Goal: Task Accomplishment & Management: Manage account settings

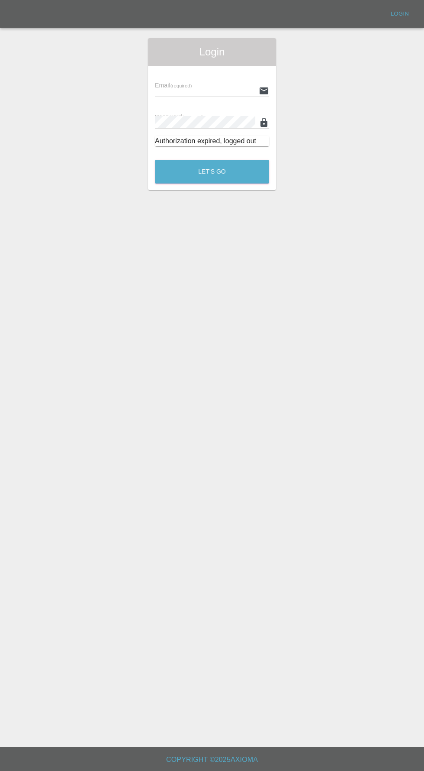
click at [172, 84] on input "text" at bounding box center [205, 90] width 100 height 13
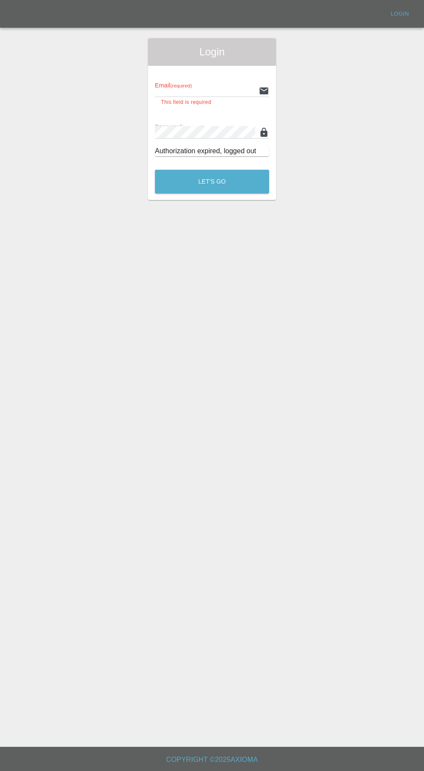
type input "[EMAIL_ADDRESS][DOMAIN_NAME]"
click at [155, 170] on button "Let's Go" at bounding box center [212, 182] width 114 height 24
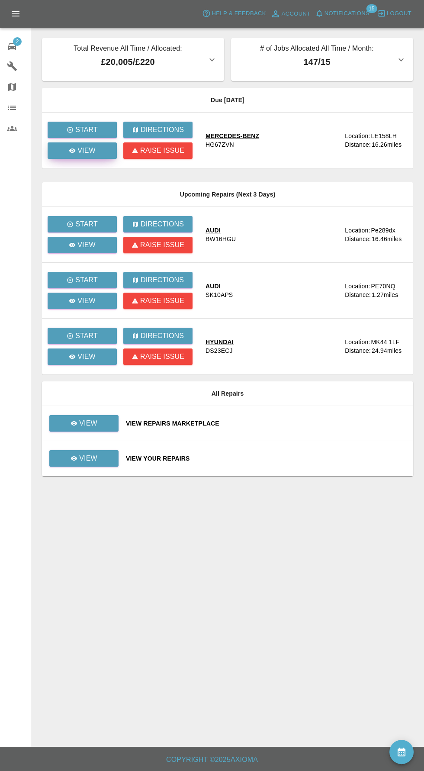
click at [83, 151] on p "View" at bounding box center [86, 150] width 18 height 10
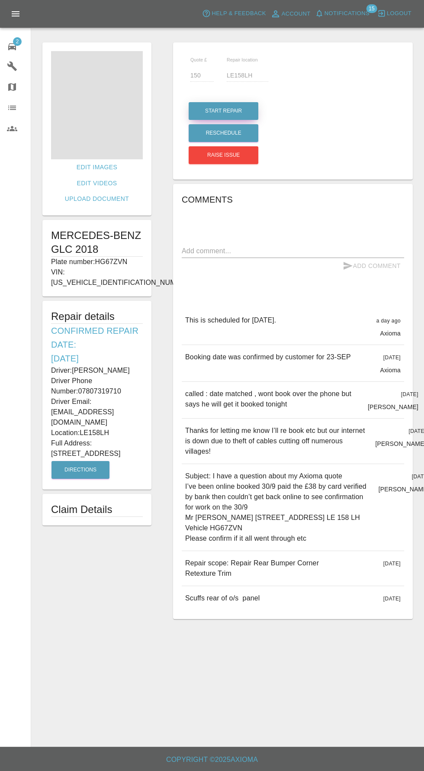
click at [219, 110] on button "Start Repair" at bounding box center [224, 111] width 70 height 18
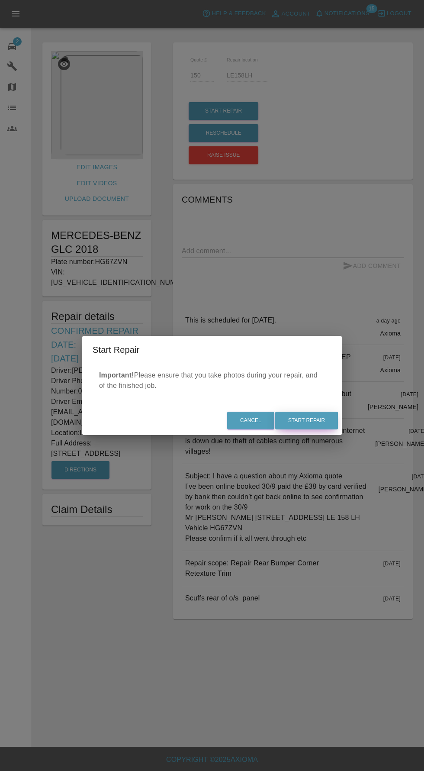
click at [328, 423] on button "Start Repair" at bounding box center [306, 420] width 63 height 18
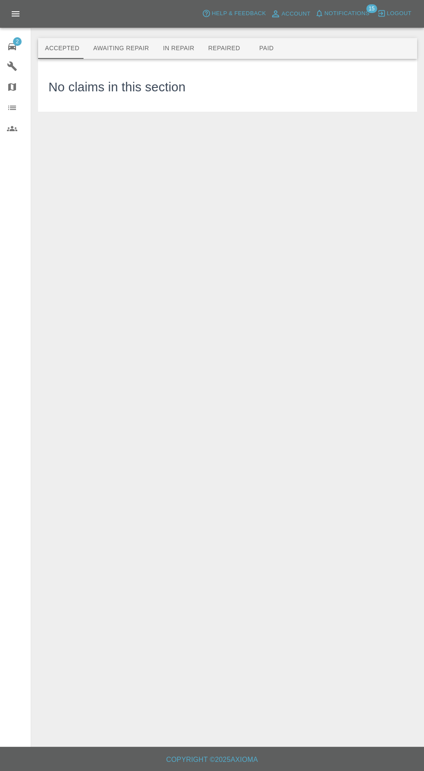
click at [111, 48] on button "Awaiting Repair" at bounding box center [121, 48] width 70 height 21
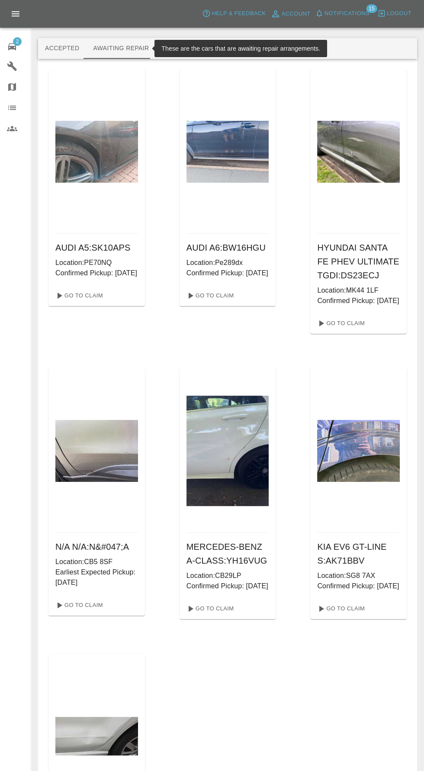
click at [180, 48] on button "In Repair" at bounding box center [178, 48] width 45 height 21
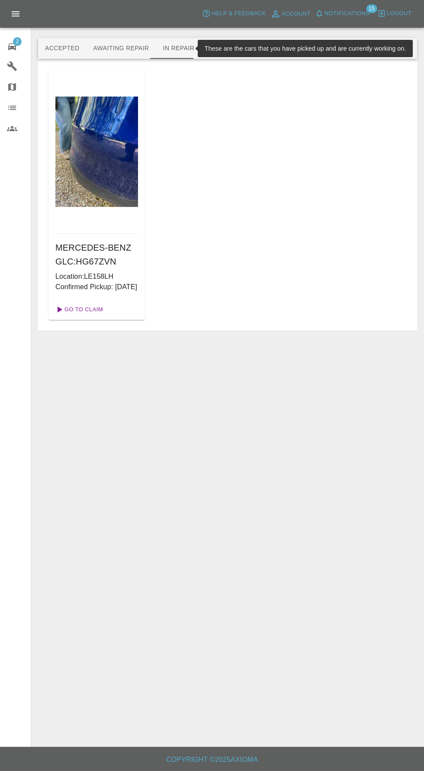
click at [74, 316] on link "Go To Claim" at bounding box center [78, 309] width 53 height 14
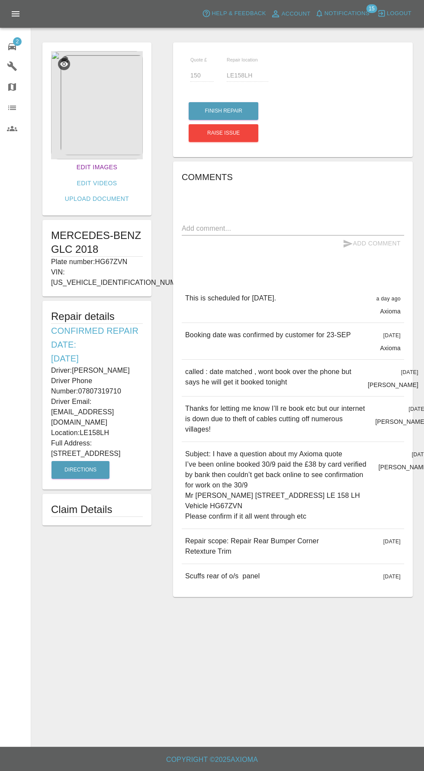
click at [73, 163] on link "Edit Images" at bounding box center [97, 167] width 48 height 16
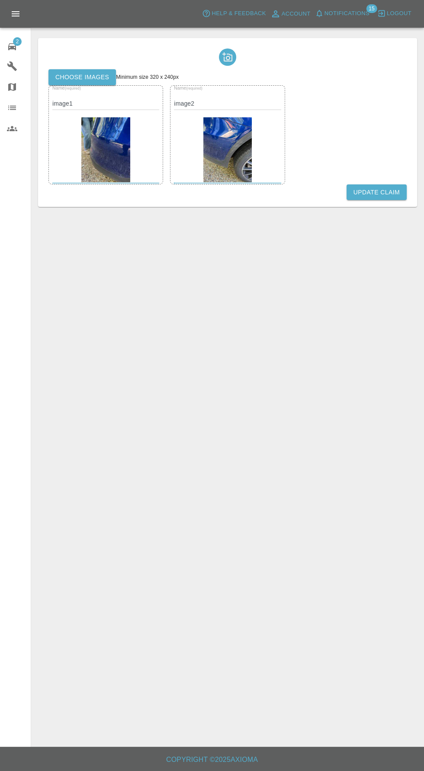
click at [71, 76] on label "Choose images" at bounding box center [81, 77] width 67 height 16
click at [0, 0] on input "Choose images" at bounding box center [0, 0] width 0 height 0
click at [388, 192] on button "Update Claim" at bounding box center [377, 192] width 60 height 16
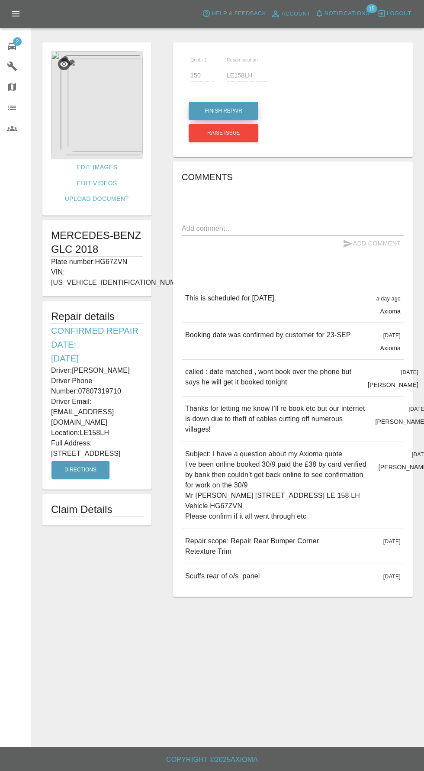
click at [230, 111] on button "Finish Repair" at bounding box center [224, 111] width 70 height 18
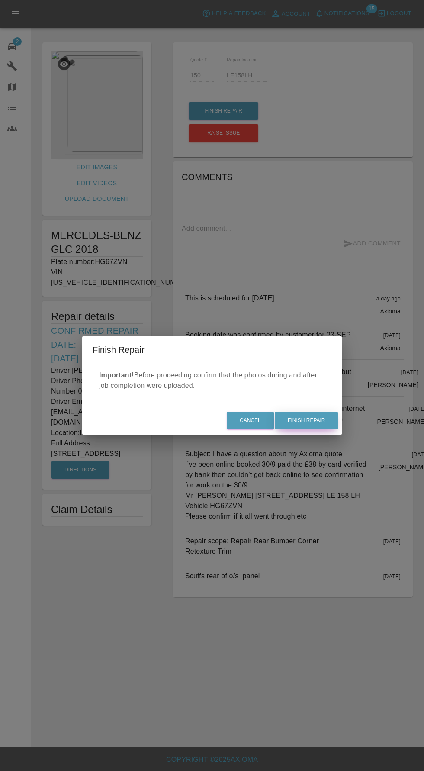
click at [311, 420] on button "Finish Repair" at bounding box center [306, 420] width 63 height 18
